Goal: Find specific page/section: Find specific page/section

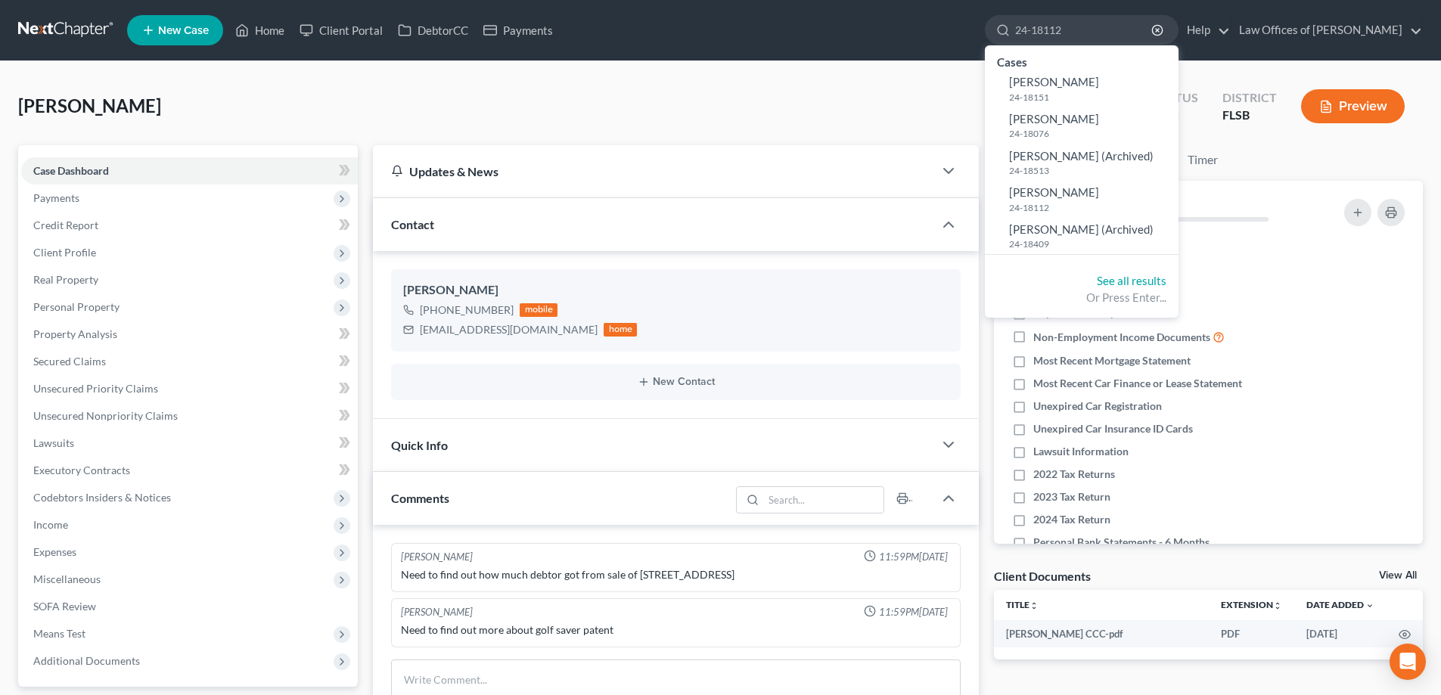
type input "24-18112"
click at [94, 27] on link at bounding box center [66, 30] width 97 height 27
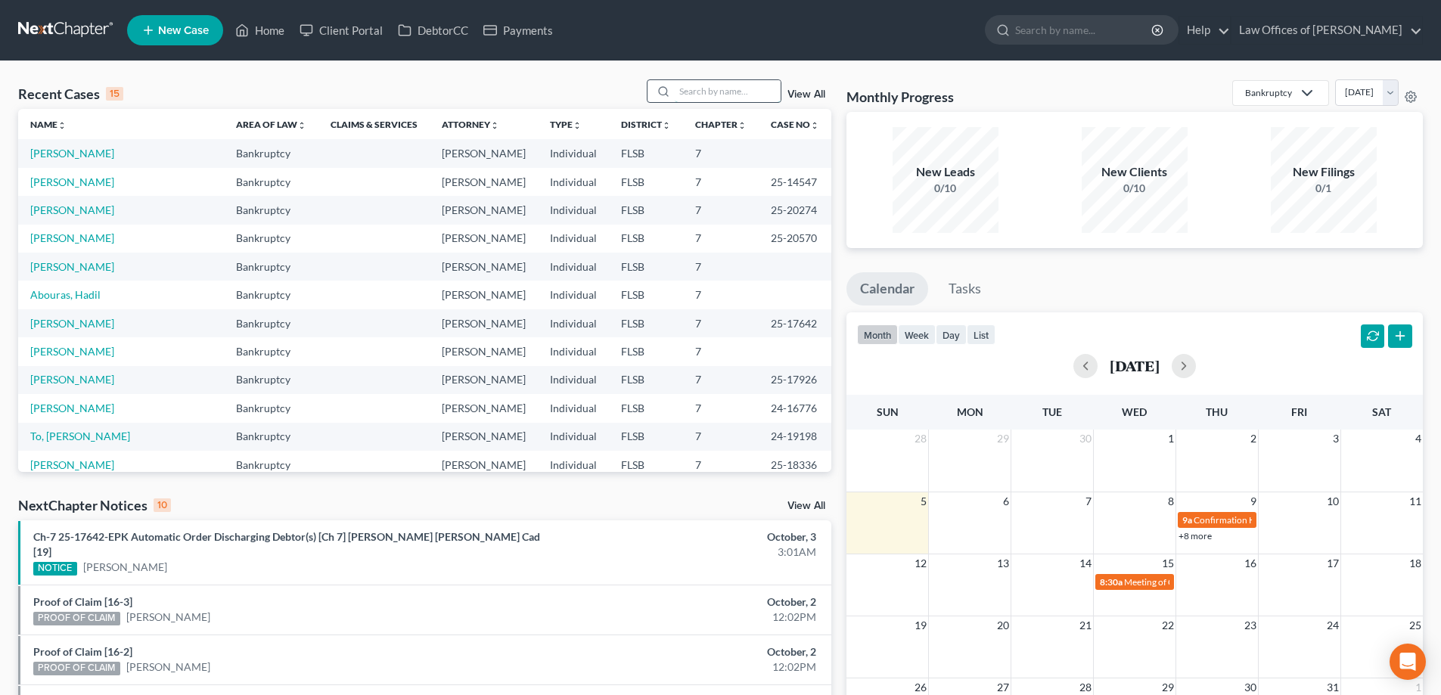
click at [725, 92] on input "search" at bounding box center [728, 91] width 106 height 22
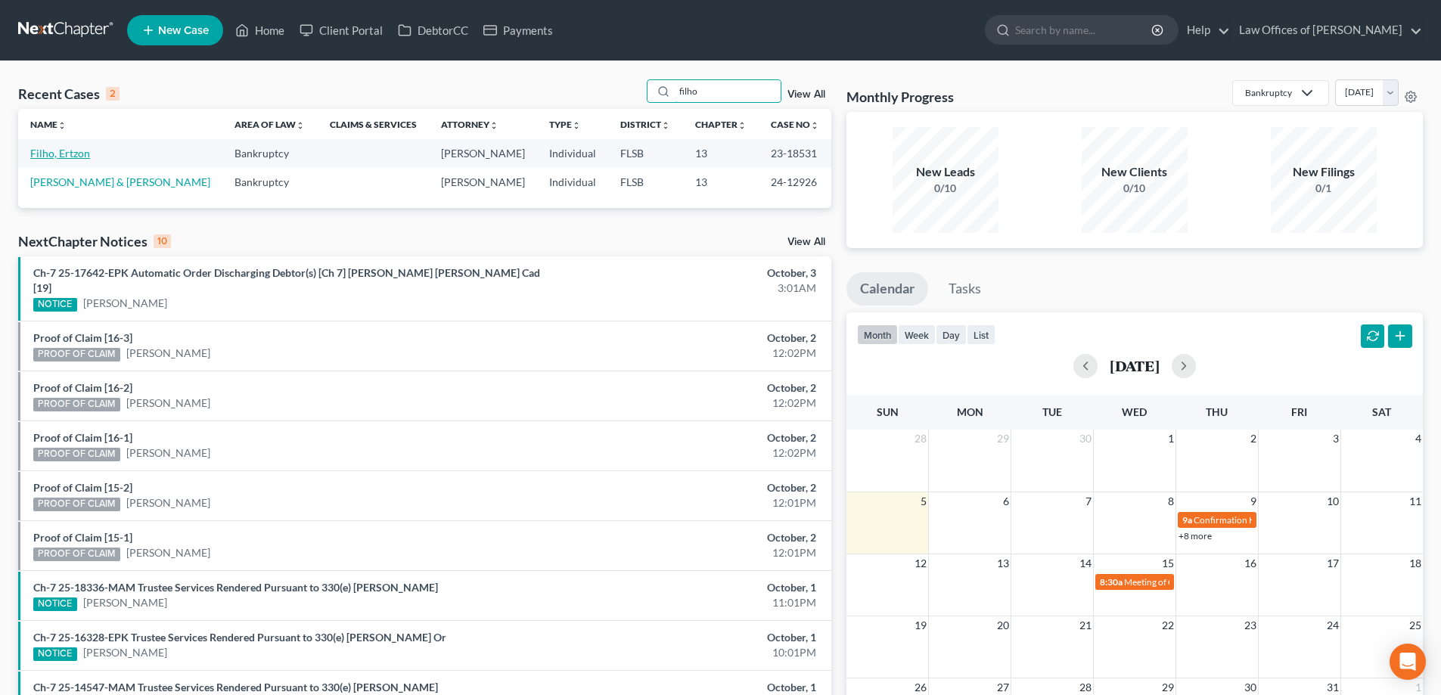
type input "filho"
click at [66, 151] on link "Filho, Ertzon" at bounding box center [60, 153] width 60 height 13
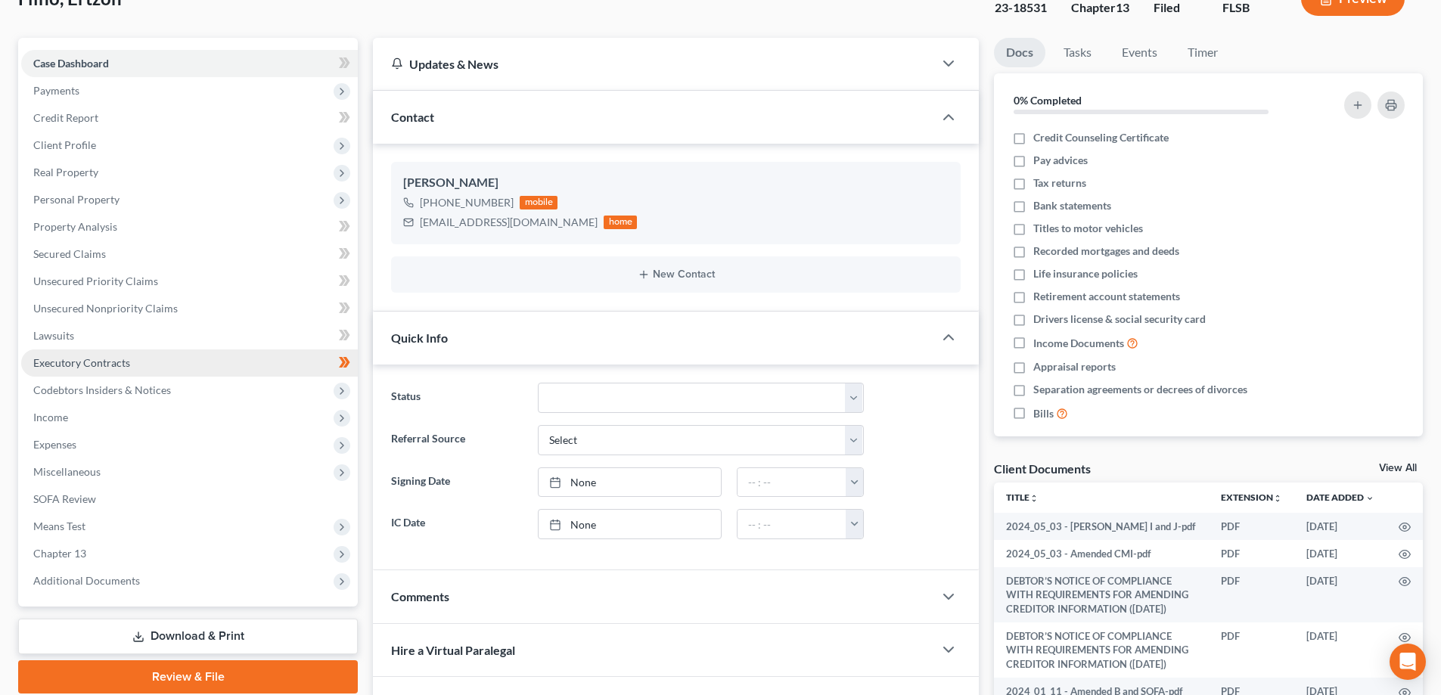
scroll to position [151, 0]
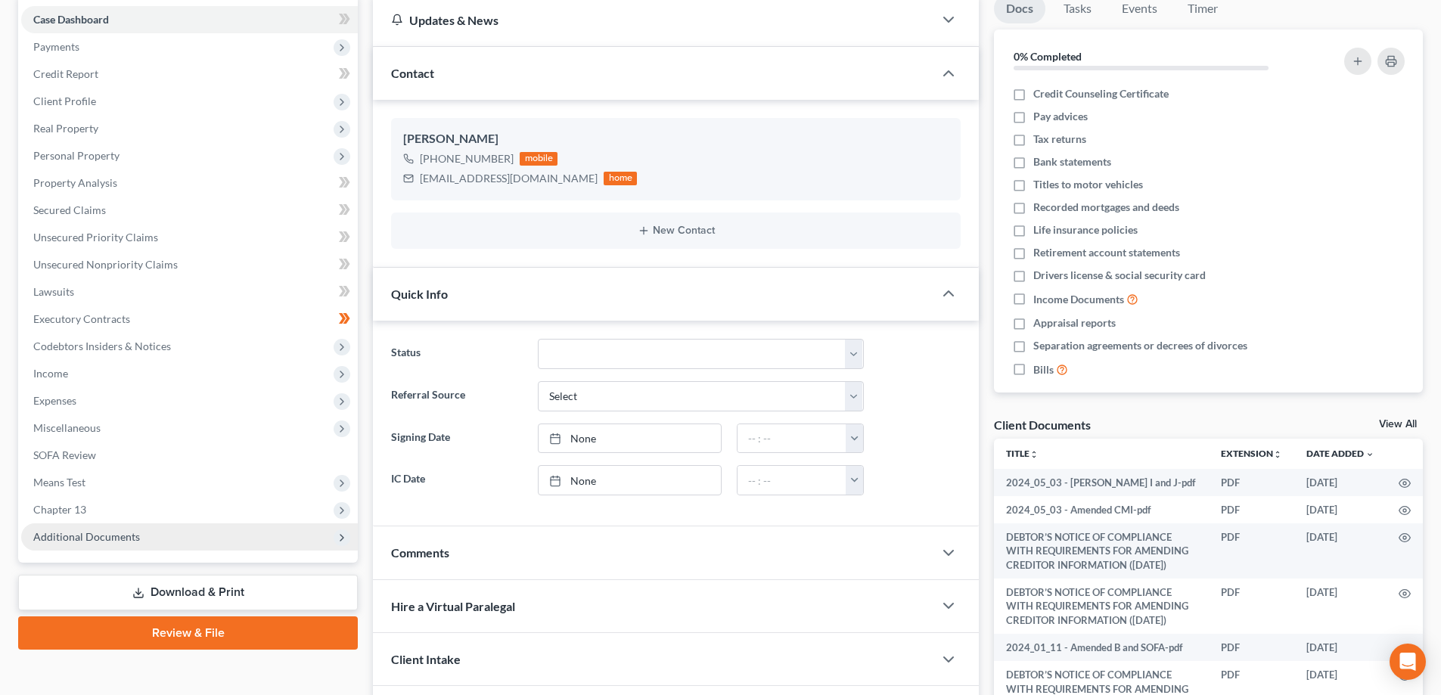
click at [108, 537] on span "Additional Documents" at bounding box center [86, 536] width 107 height 13
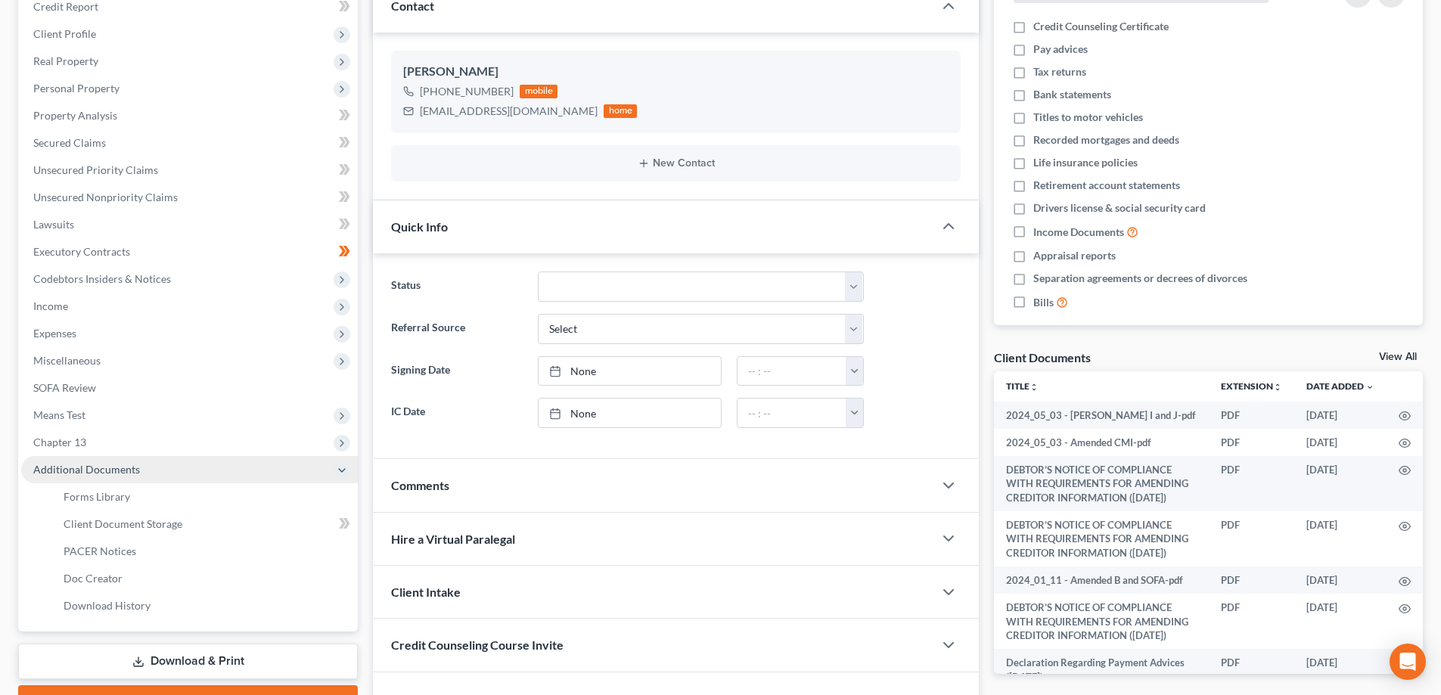
scroll to position [227, 0]
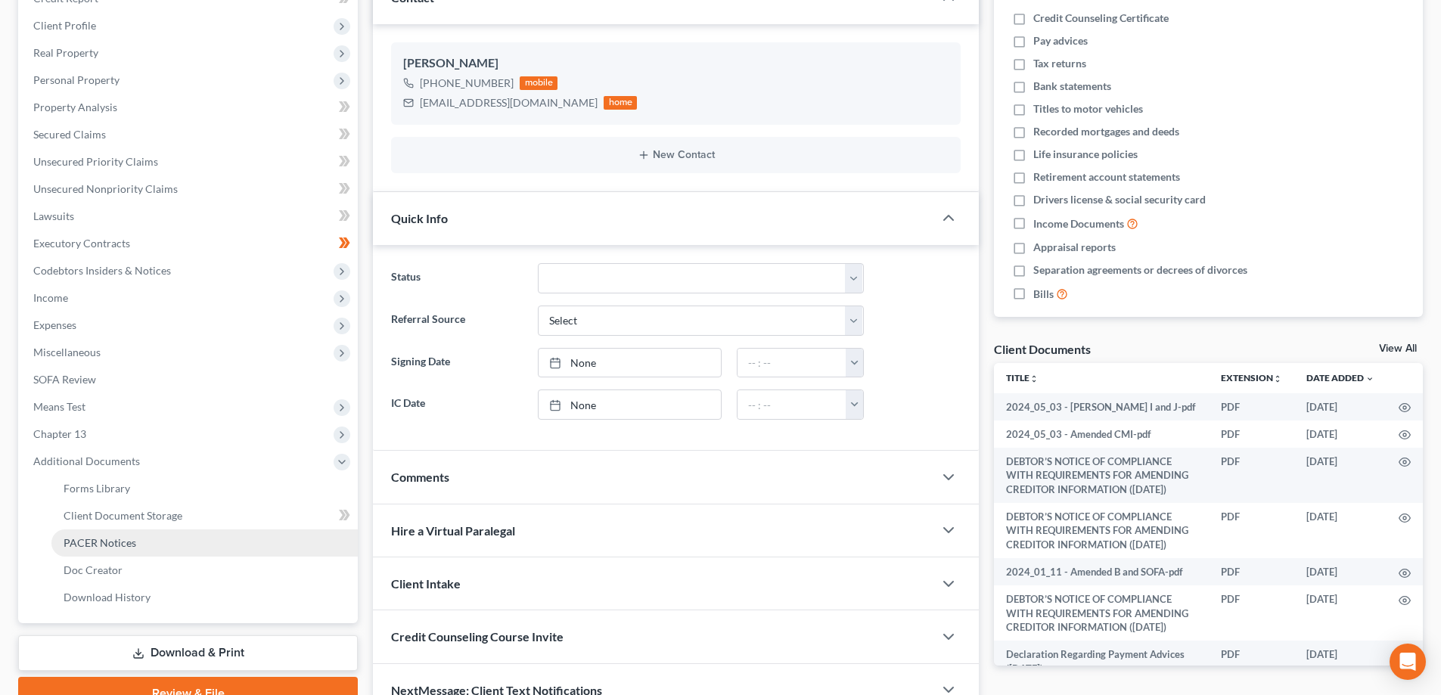
click at [108, 542] on span "PACER Notices" at bounding box center [100, 542] width 73 height 13
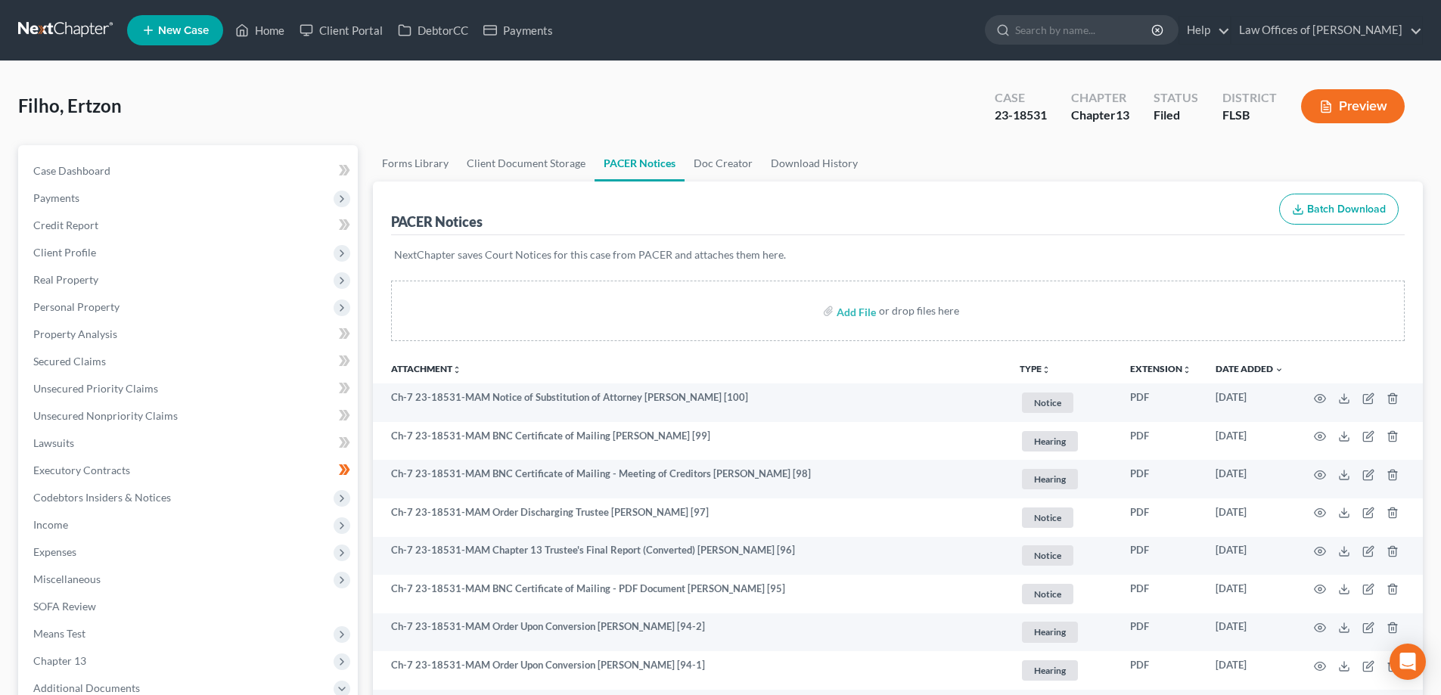
click at [66, 31] on link at bounding box center [66, 30] width 97 height 27
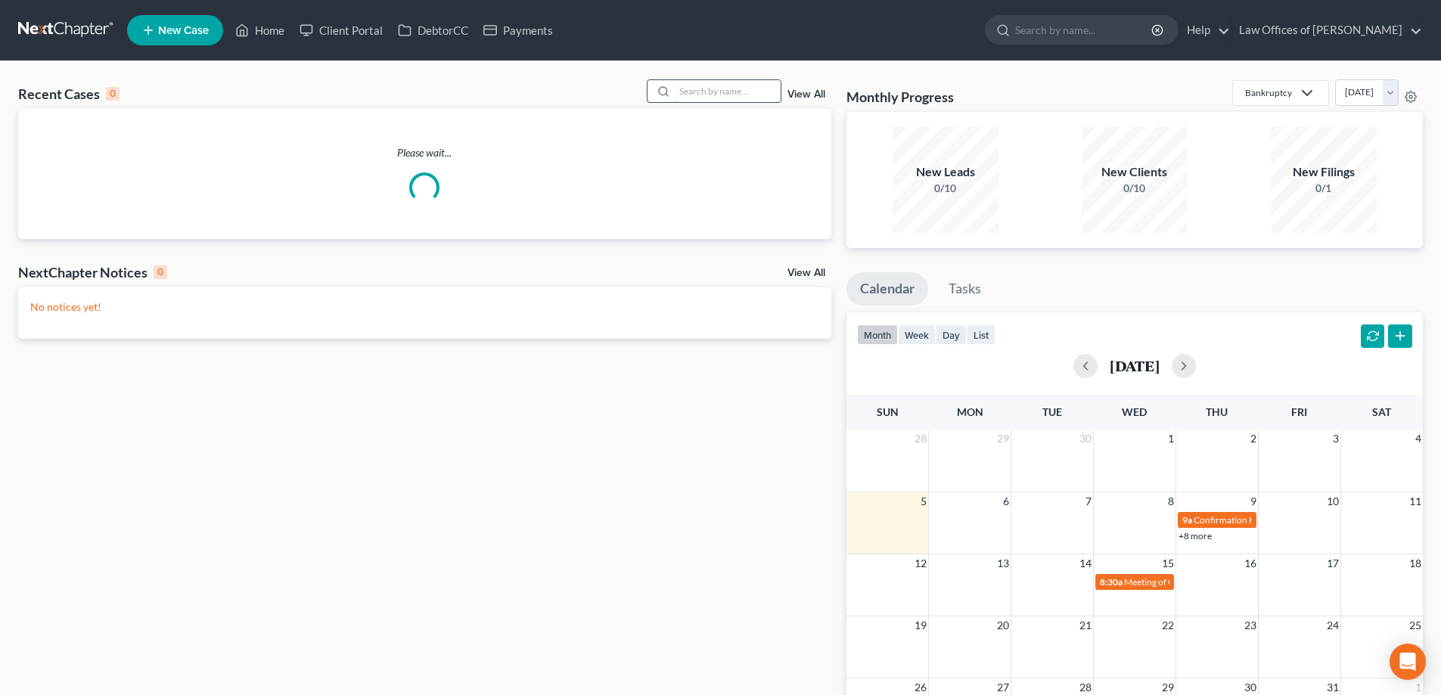
click at [721, 89] on input "search" at bounding box center [728, 91] width 106 height 22
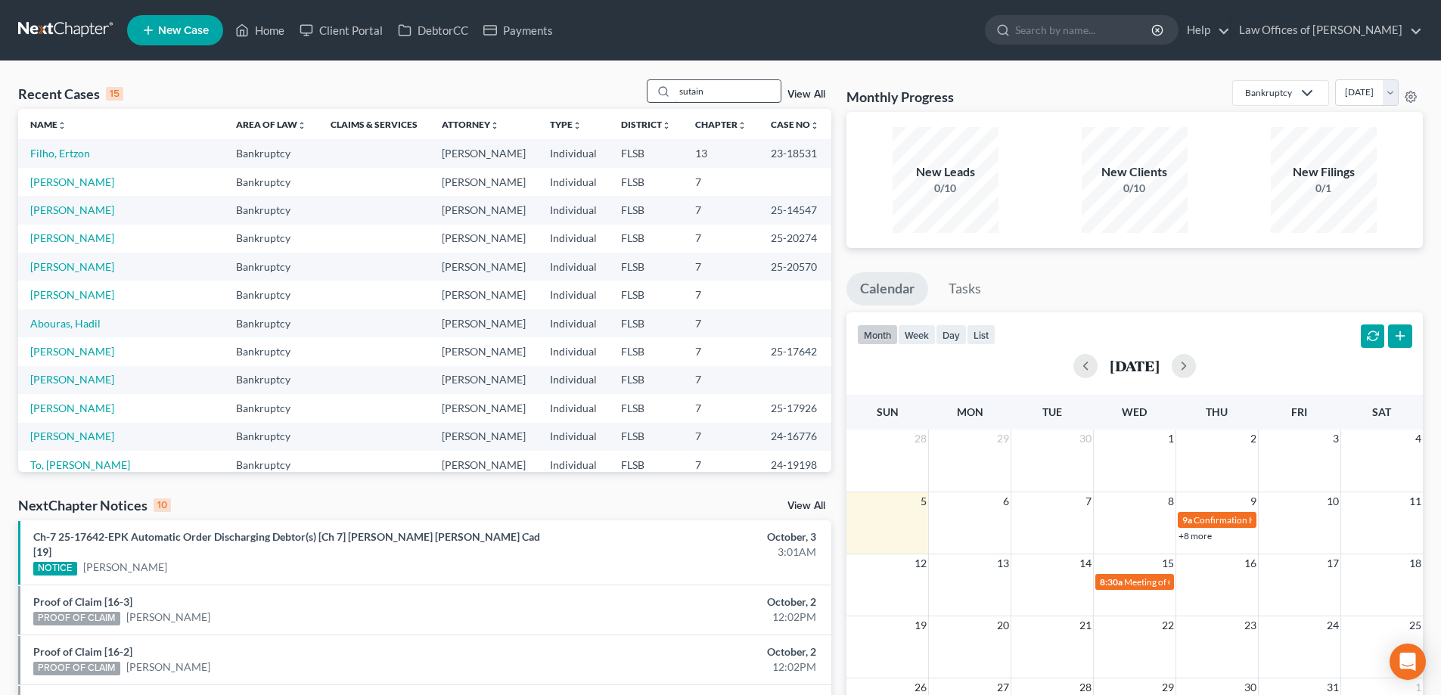
type input "sutain"
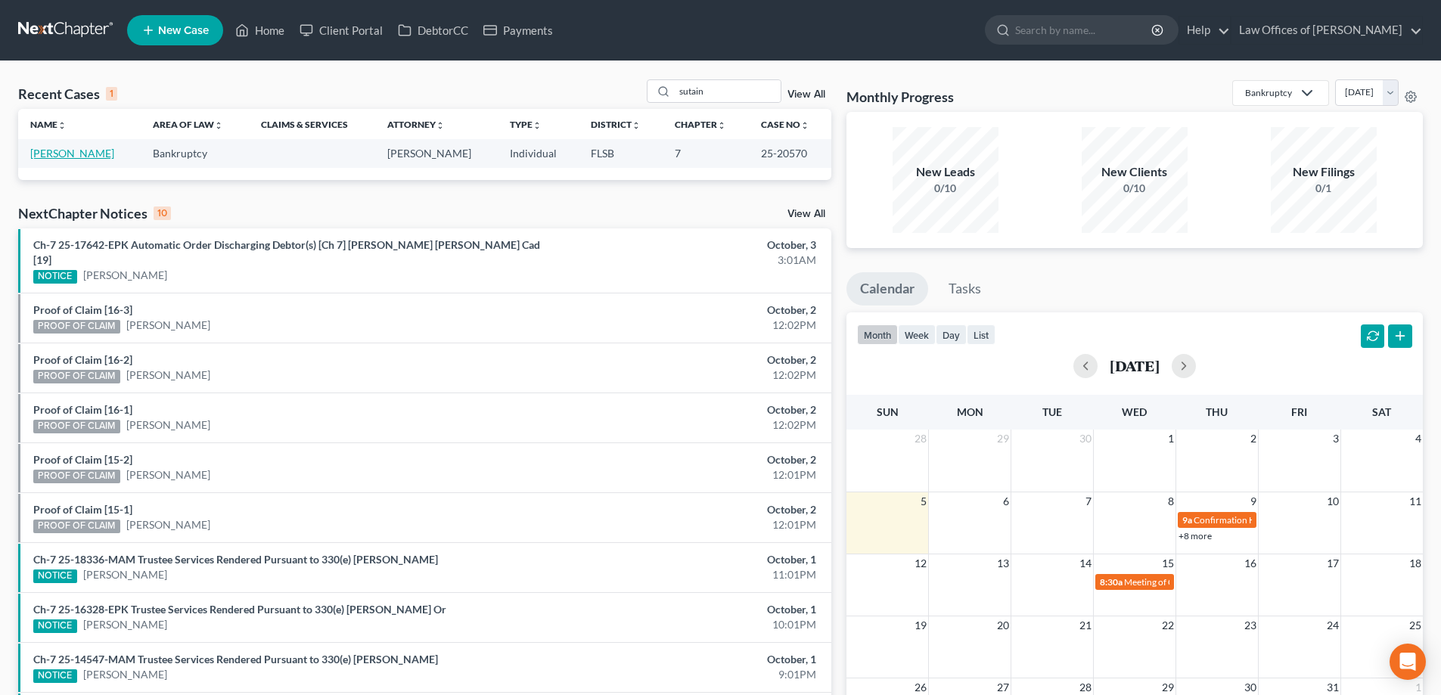
click at [72, 158] on link "[PERSON_NAME]" at bounding box center [72, 153] width 84 height 13
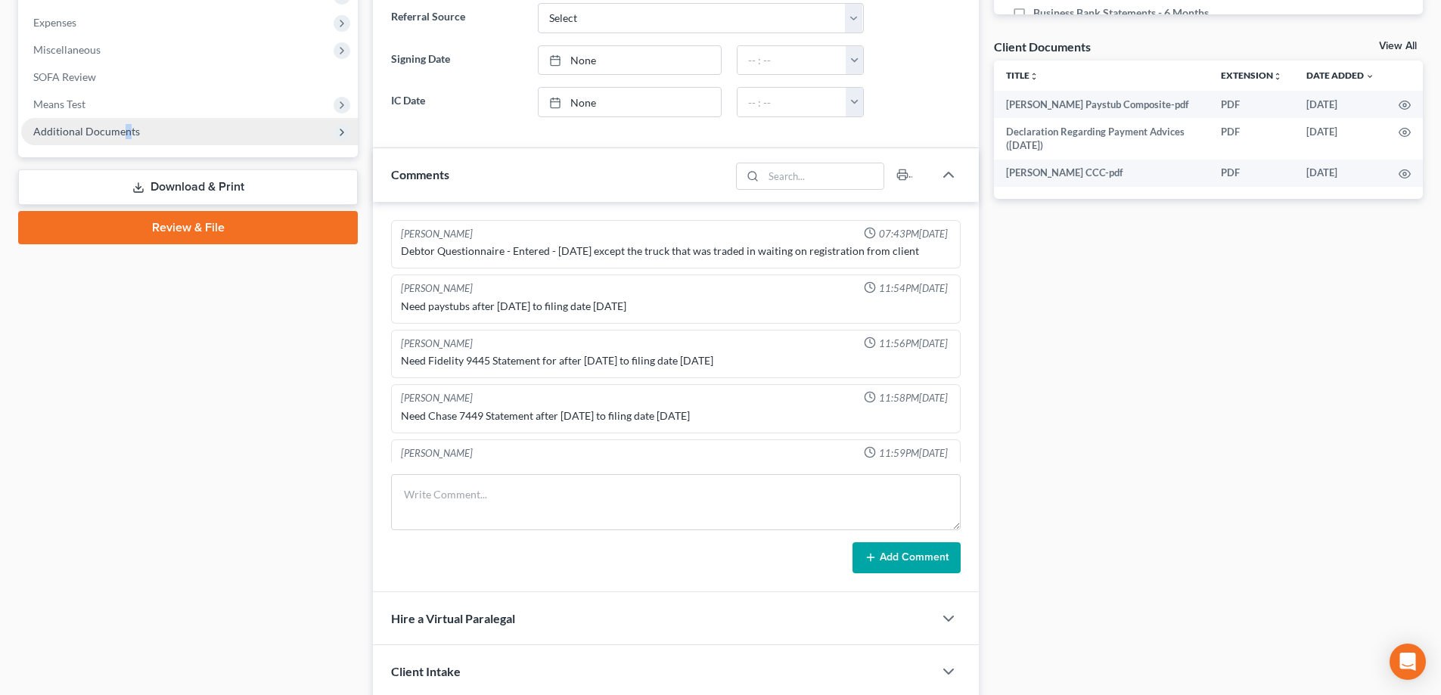
click at [125, 132] on span "Additional Documents" at bounding box center [86, 131] width 107 height 13
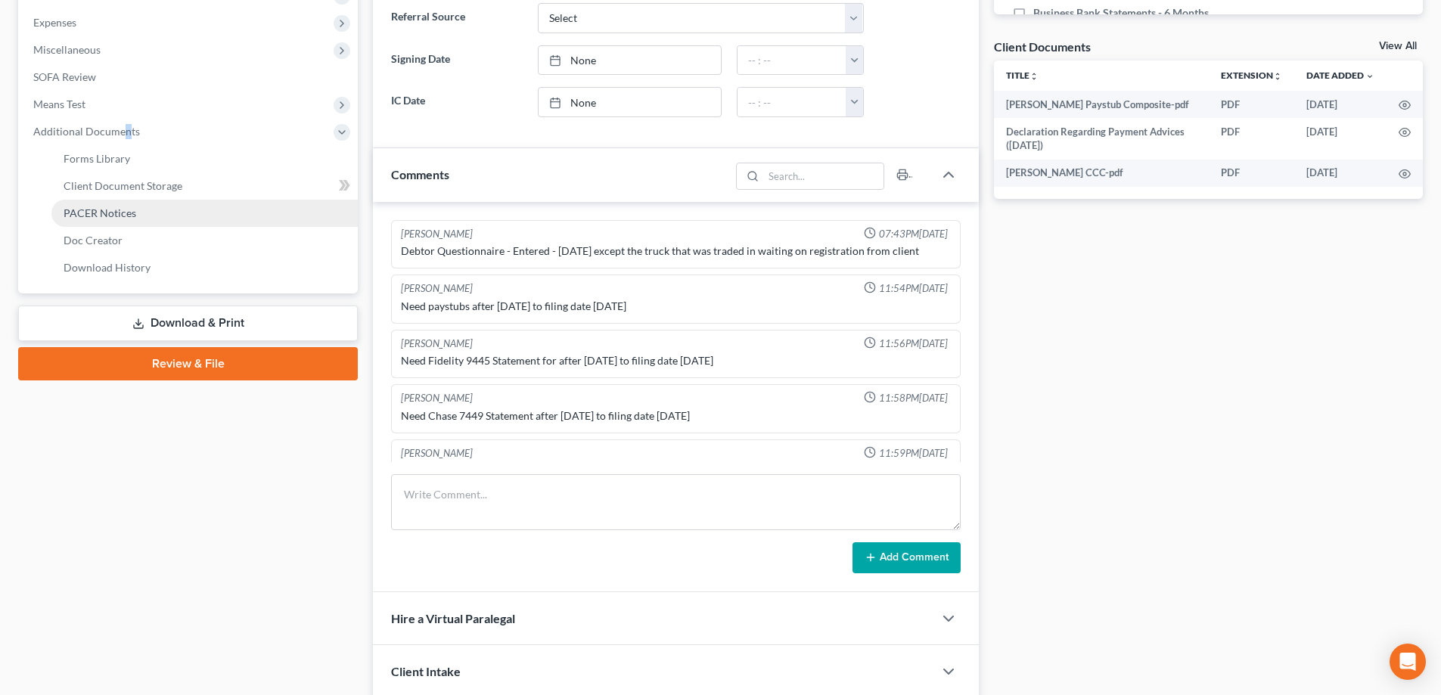
click at [120, 215] on span "PACER Notices" at bounding box center [100, 213] width 73 height 13
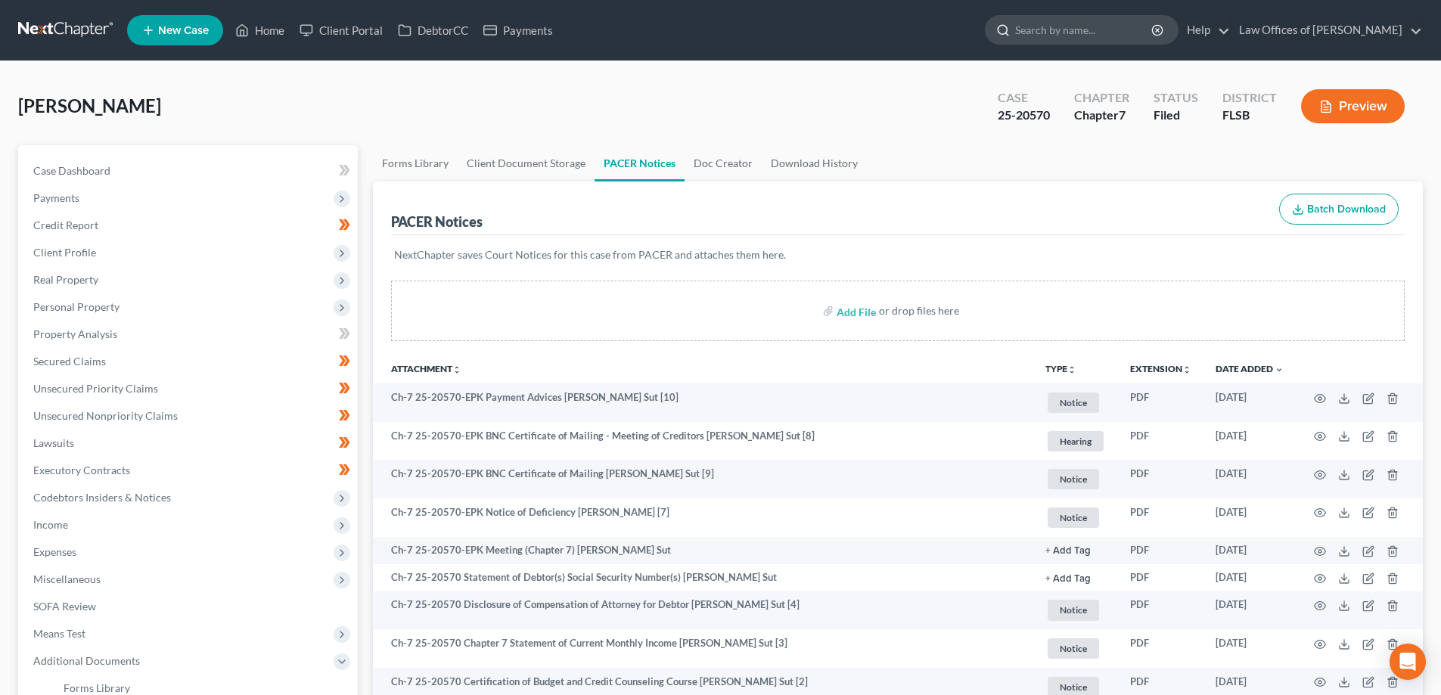
click at [1145, 35] on input "search" at bounding box center [1084, 30] width 138 height 28
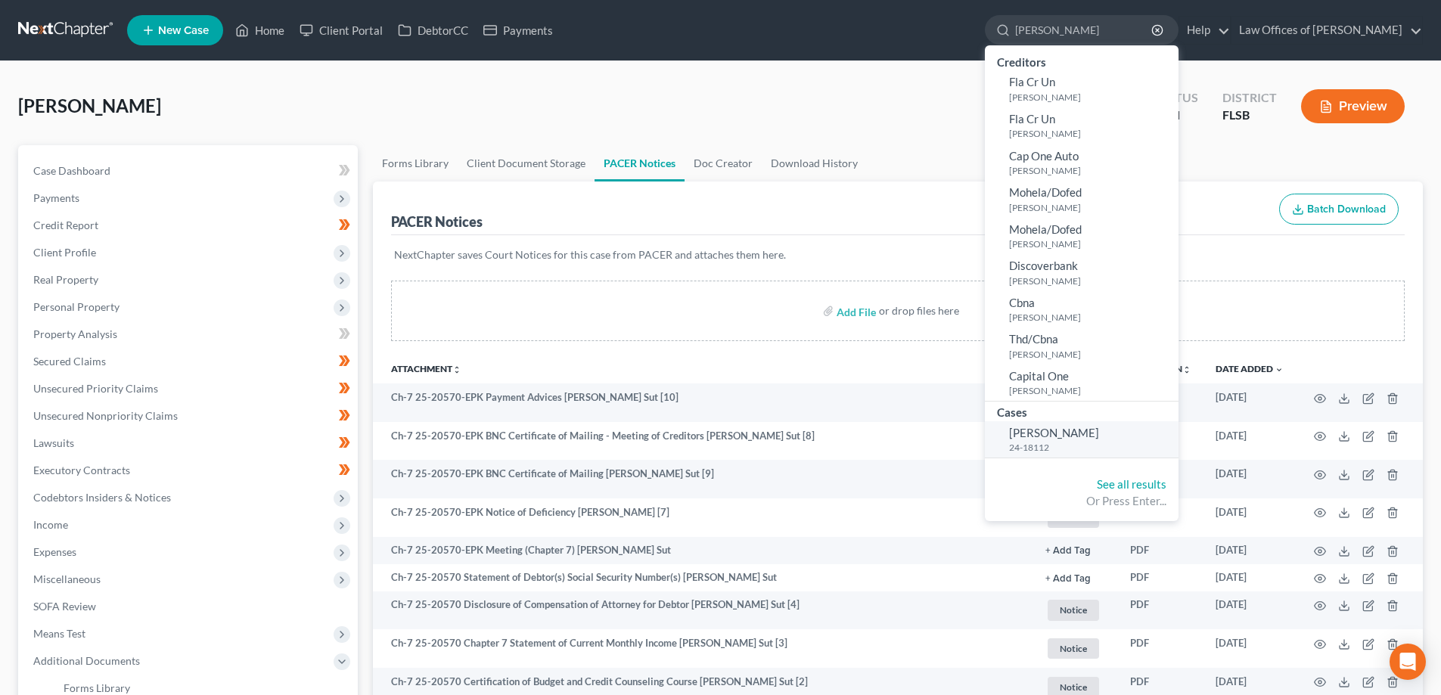
type input "[PERSON_NAME]"
click at [1118, 425] on link "[PERSON_NAME] 24-18112" at bounding box center [1082, 439] width 194 height 37
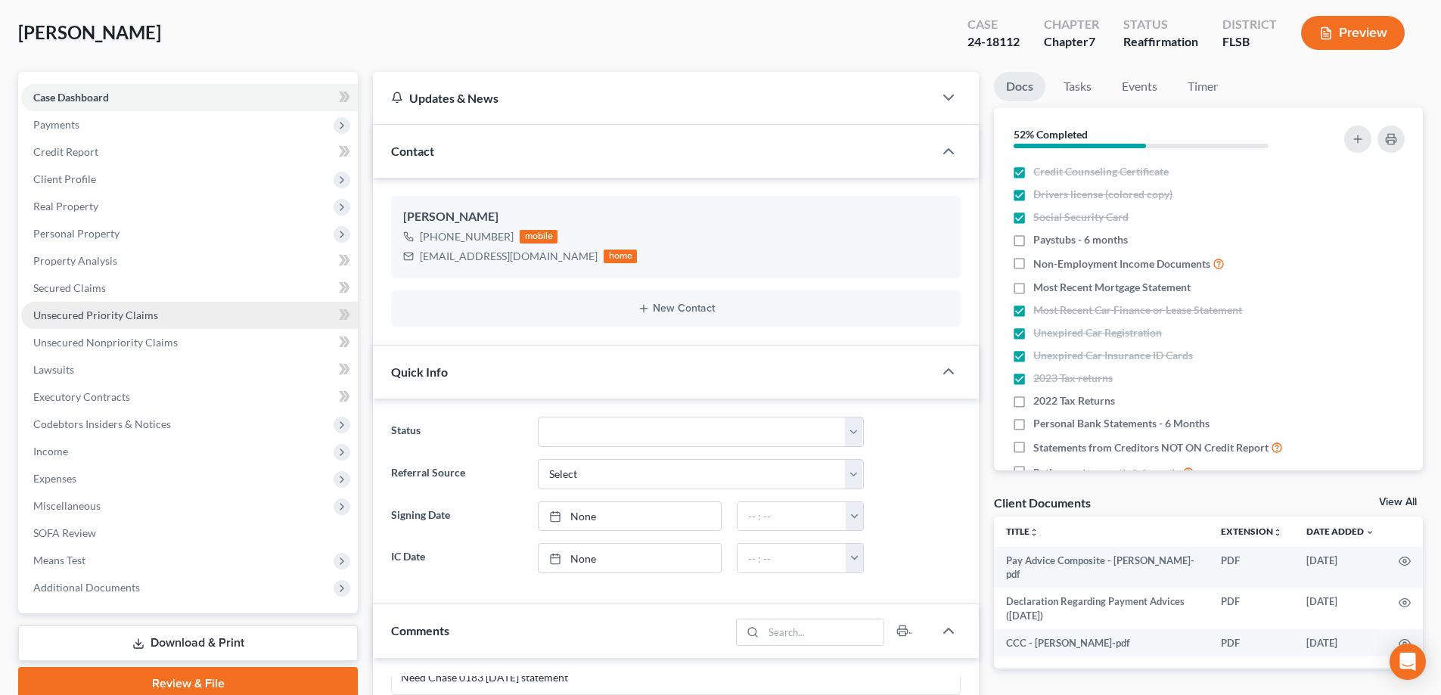
scroll to position [76, 0]
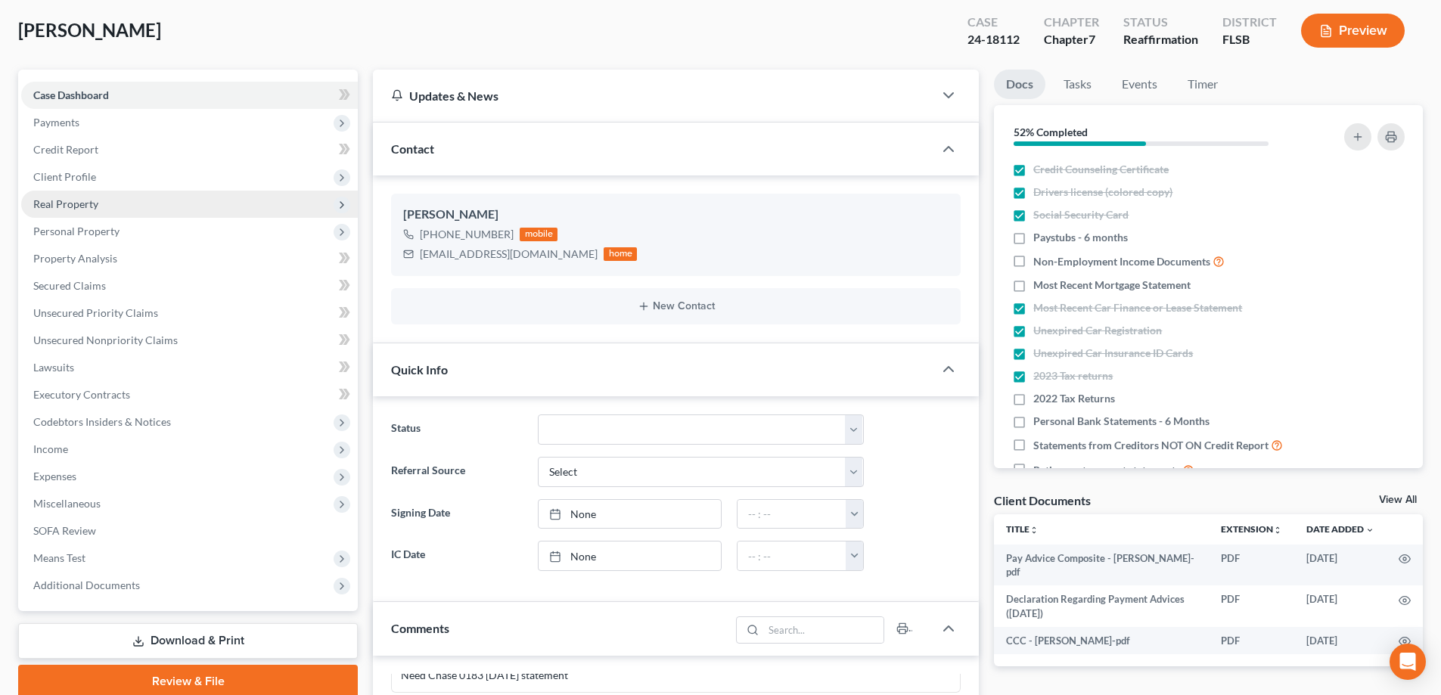
click at [95, 209] on span "Real Property" at bounding box center [65, 203] width 65 height 13
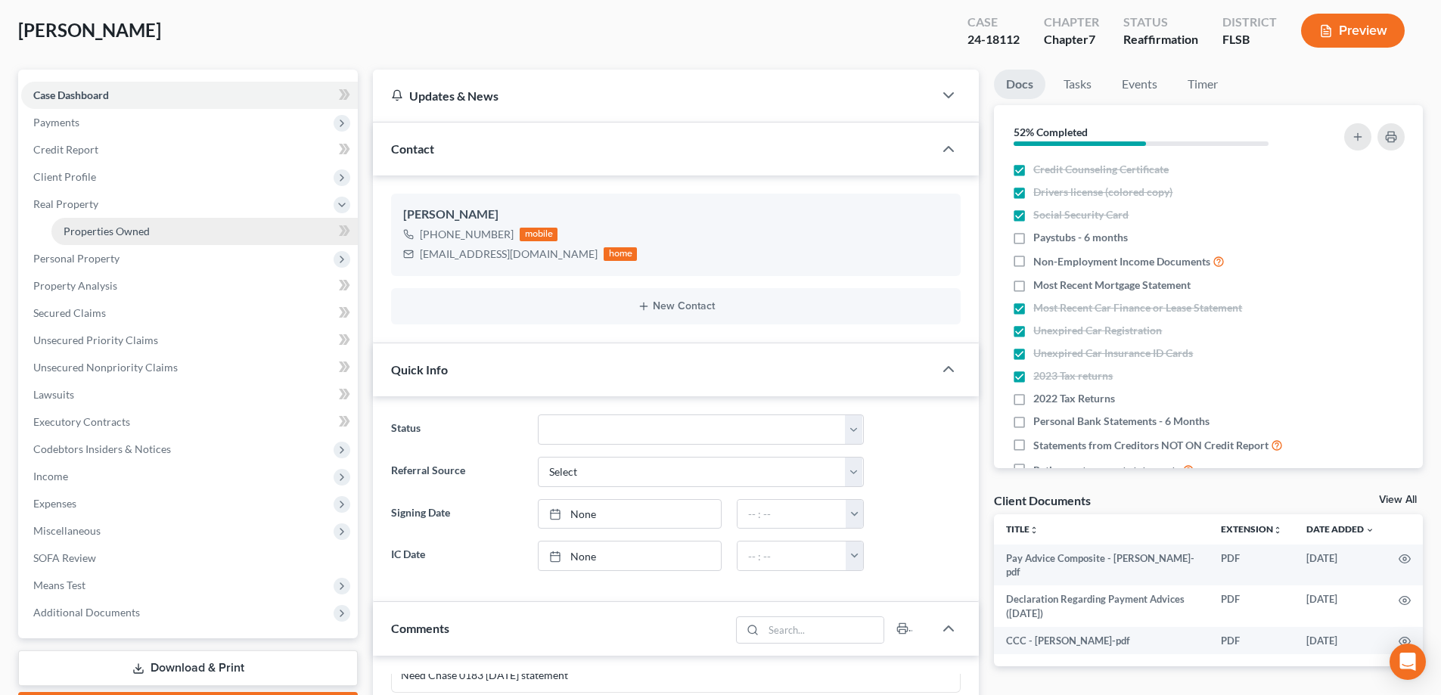
click at [147, 236] on span "Properties Owned" at bounding box center [107, 231] width 86 height 13
